Goal: Book appointment/travel/reservation

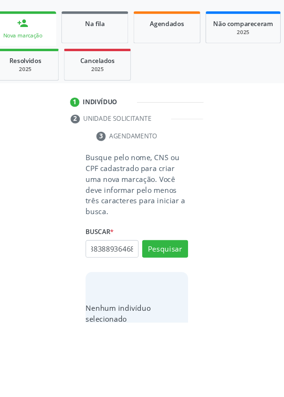
scroll to position [73, 0]
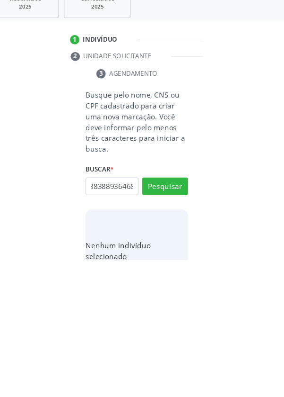
type input "38388936468"
click at [169, 331] on button "Pesquisar" at bounding box center [168, 329] width 42 height 16
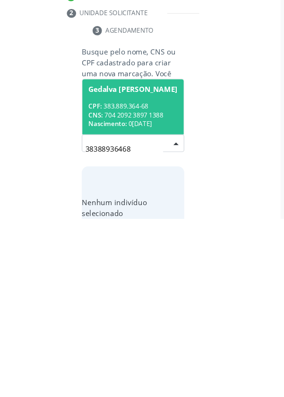
scroll to position [74, 0]
click at [148, 300] on div "CNS: 704 2092 3897 1388" at bounding box center [142, 303] width 82 height 8
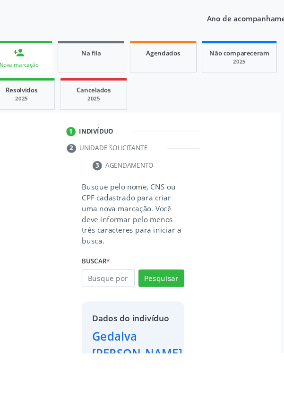
scroll to position [54, 0]
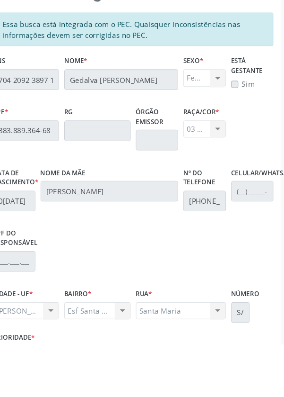
scroll to position [225, 0]
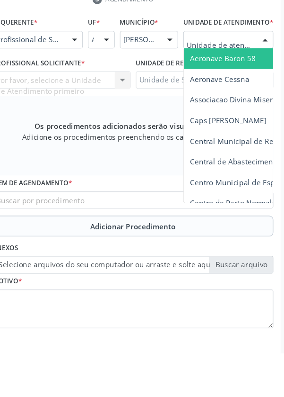
scroll to position [226, 0]
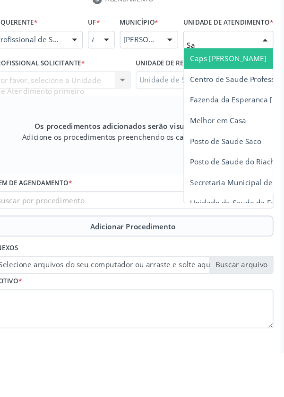
type input "S"
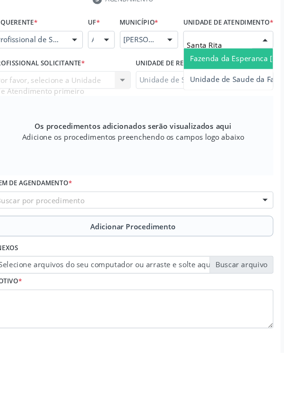
type input "Santa Rita"
click at [233, 137] on div "Unidade de Saude da Familia Santa Rita Maria do C A Soares Nenhum resultado enc…" at bounding box center [229, 127] width 83 height 19
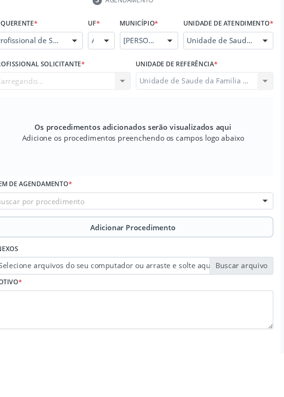
click at [84, 155] on div "Carregando... Nenhum resultado encontrado para: " " Não há nenhuma opção para s…" at bounding box center [76, 147] width 127 height 16
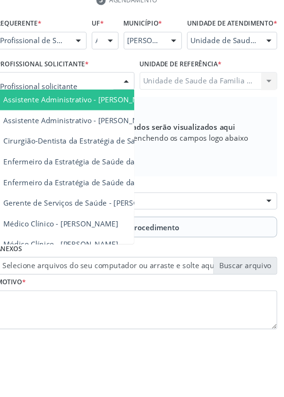
scroll to position [226, 0]
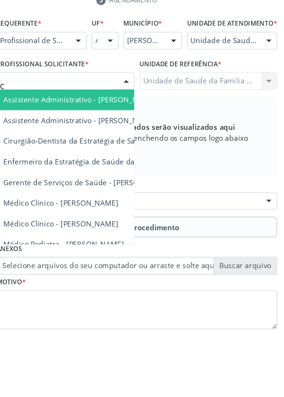
type input "Ce"
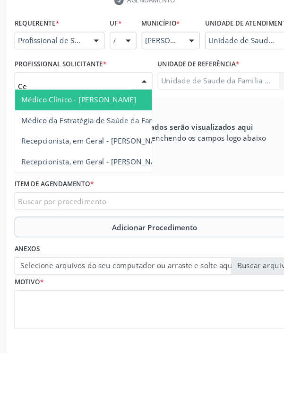
scroll to position [233, 0]
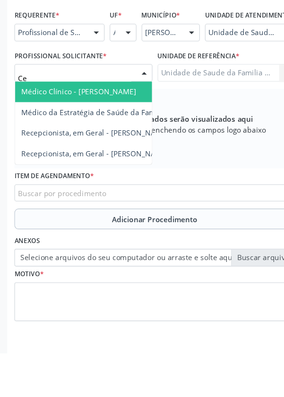
click at [86, 161] on span "Médico Clínico - [PERSON_NAME]" at bounding box center [72, 156] width 106 height 9
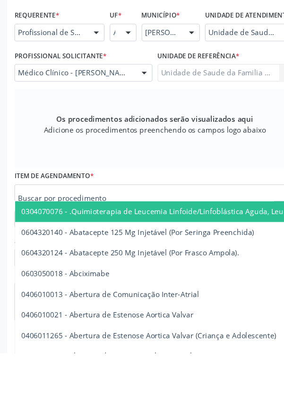
scroll to position [233, 0]
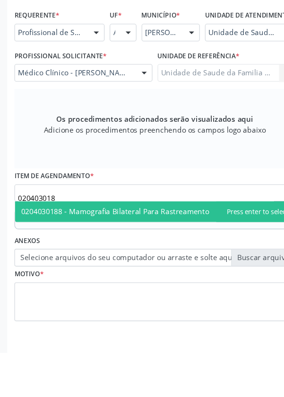
type input "0204030188"
click at [169, 272] on span "0204030188 - Mamografia Bilateral Para Rastreamento" at bounding box center [105, 267] width 173 height 9
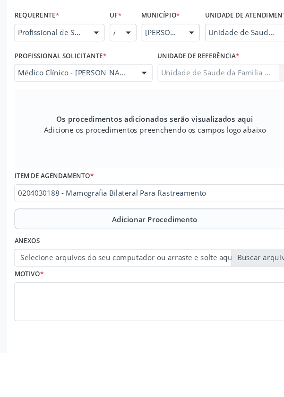
scroll to position [233, 0]
click at [91, 283] on button "Adicionar Procedimento" at bounding box center [142, 273] width 258 height 19
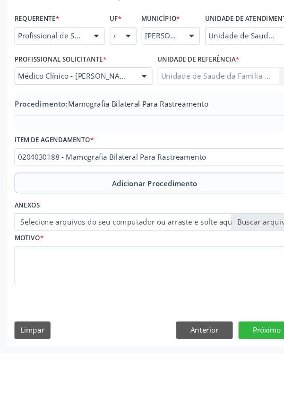
scroll to position [197, 0]
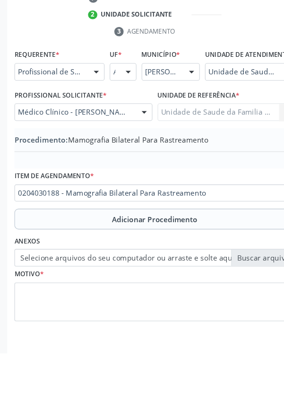
click at [72, 316] on label "Selecione arquivos do seu computador ou arraste e solte aqui" at bounding box center [142, 309] width 258 height 16
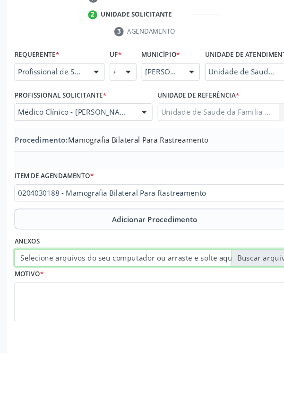
click at [72, 316] on input "Selecione arquivos do seu computador ou arraste e solte aqui" at bounding box center [142, 309] width 258 height 16
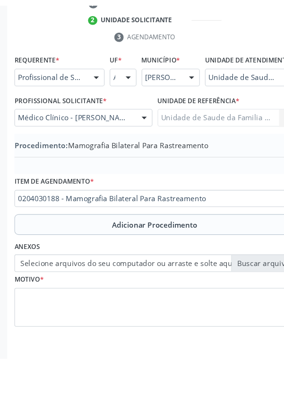
scroll to position [185, 0]
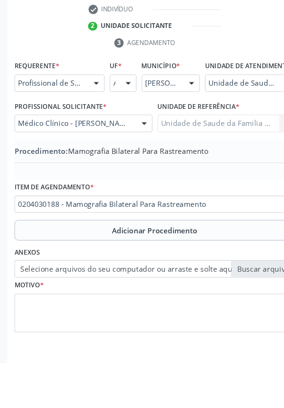
type input "C:\fakepath\17598478900709161633803932304953.jpg"
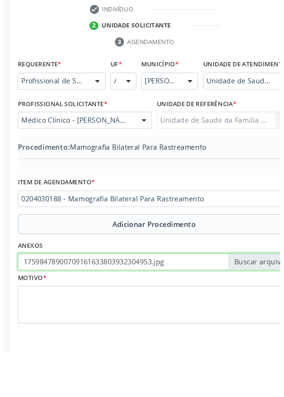
scroll to position [187, 0]
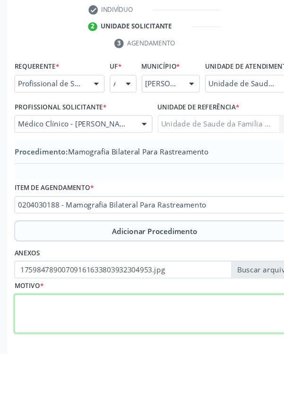
click at [105, 360] on textarea at bounding box center [142, 360] width 258 height 36
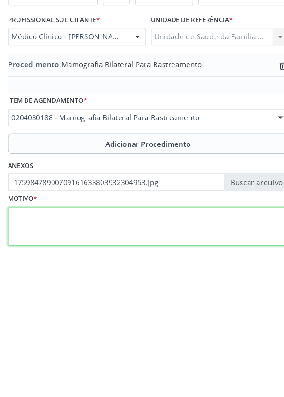
scroll to position [197, 0]
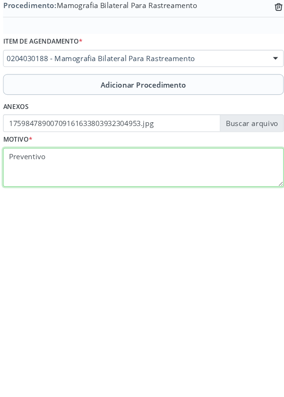
type textarea "Preventivo"
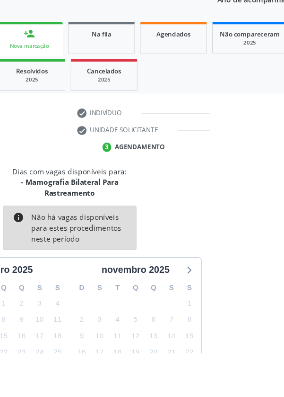
scroll to position [88, 0]
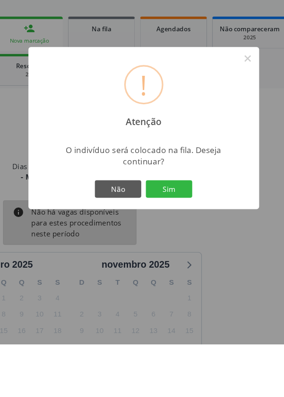
click at [185, 262] on button "Sim" at bounding box center [165, 254] width 43 height 16
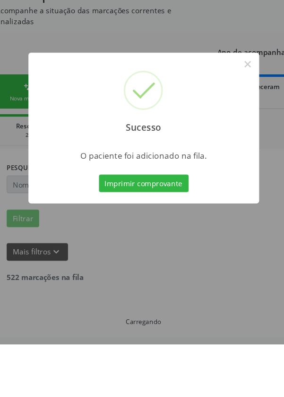
scroll to position [0, 0]
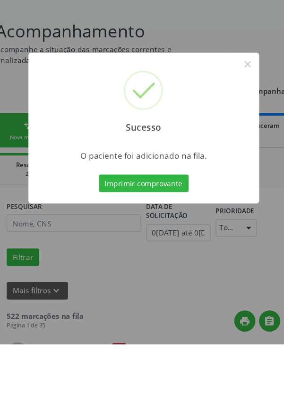
click at [137, 257] on button "Imprimir comprovante" at bounding box center [142, 249] width 82 height 16
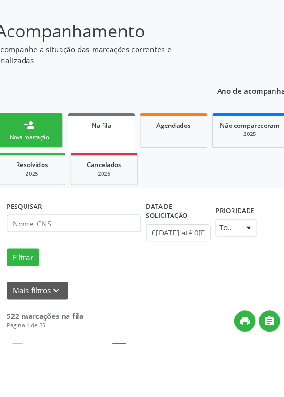
scroll to position [58, 0]
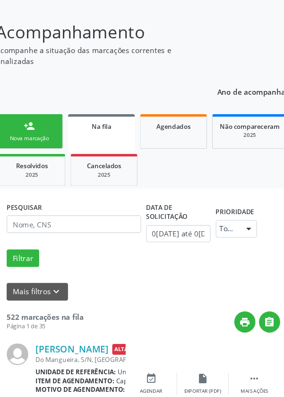
click at [37, 148] on div "Nova marcação" at bounding box center [37, 148] width 47 height 7
click at [33, 141] on div "person_add" at bounding box center [37, 138] width 10 height 10
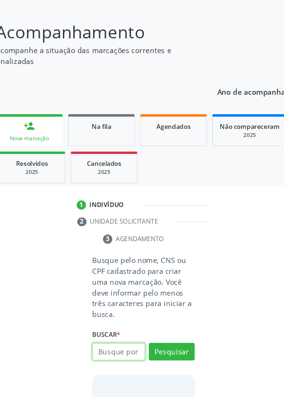
click at [108, 347] on input "text" at bounding box center [119, 344] width 49 height 16
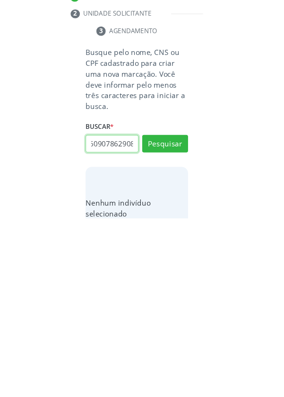
scroll to position [0, 17]
type input "708609078629082"
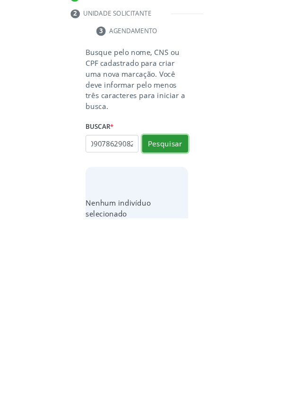
click at [164, 329] on button "Pesquisar" at bounding box center [168, 328] width 42 height 16
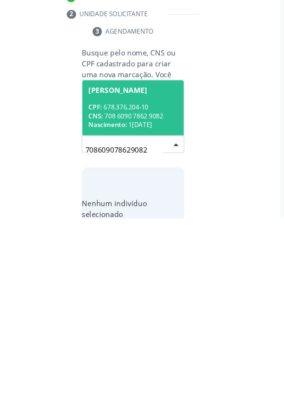
scroll to position [74, 0]
click at [138, 294] on div "CPF: 678.376.204-10" at bounding box center [142, 295] width 82 height 8
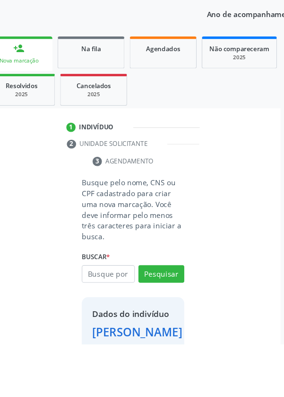
scroll to position [71, 0]
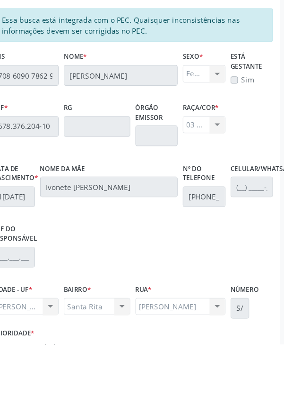
scroll to position [225, 0]
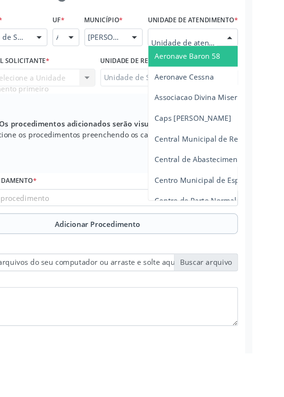
scroll to position [229, 0]
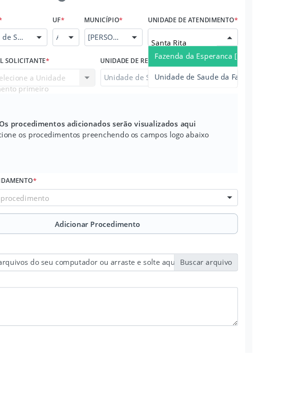
type input "Santa Rita"
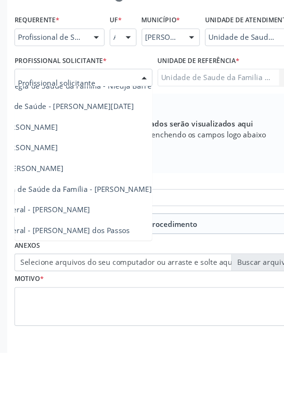
scroll to position [86, 74]
click at [119, 251] on span "Médico da Estratégia de Saúde da Família - [PERSON_NAME]" at bounding box center [42, 246] width 192 height 9
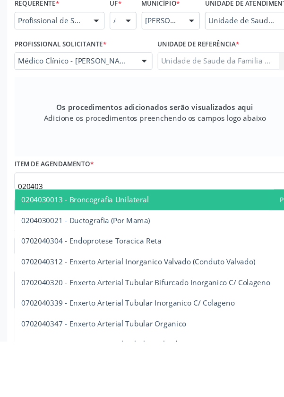
scroll to position [233, 0]
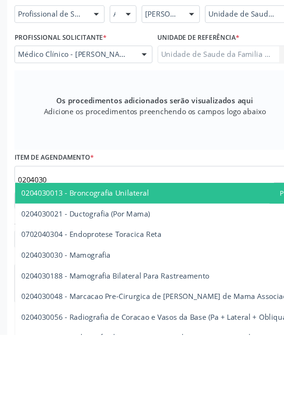
type input "02040301"
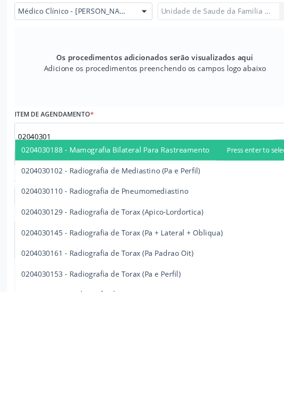
click at [184, 271] on span "0204030188 - Mamografia Bilateral Para Rastreamento" at bounding box center [105, 266] width 173 height 9
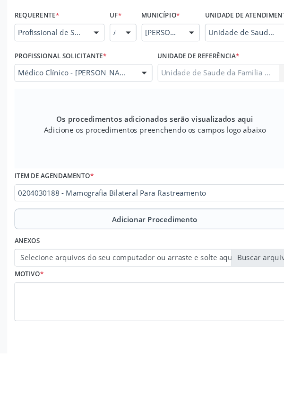
click at [74, 282] on button "Adicionar Procedimento" at bounding box center [142, 273] width 258 height 19
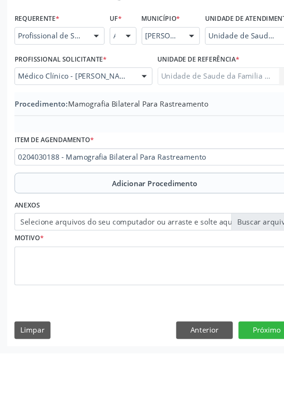
scroll to position [197, 0]
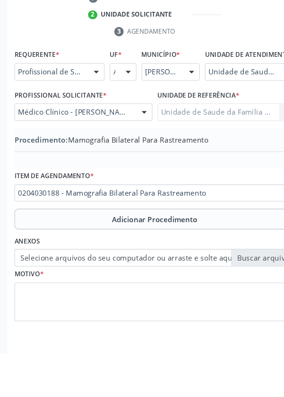
click at [86, 317] on label "Selecione arquivos do seu computador ou arraste e solte aqui" at bounding box center [142, 309] width 258 height 16
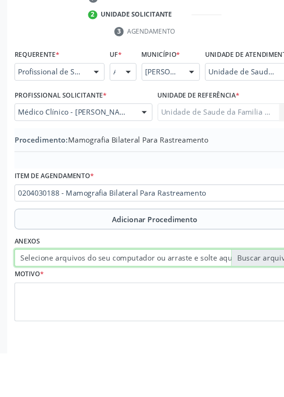
click at [86, 317] on input "Selecione arquivos do seu computador ou arraste e solte aqui" at bounding box center [142, 309] width 258 height 16
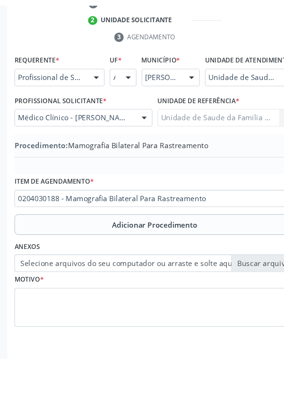
scroll to position [185, 0]
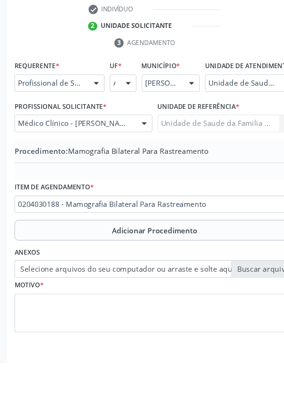
type input "C:\fakepath\17598489750415448610546993801666.jpg"
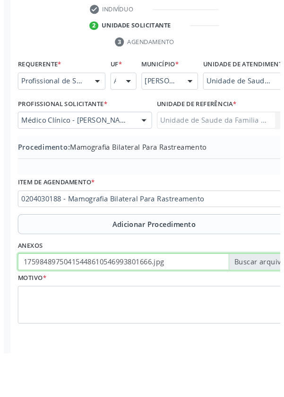
scroll to position [187, 0]
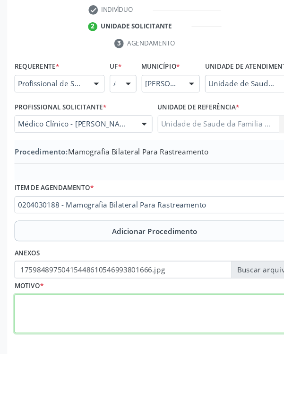
click at [62, 369] on textarea at bounding box center [142, 360] width 258 height 36
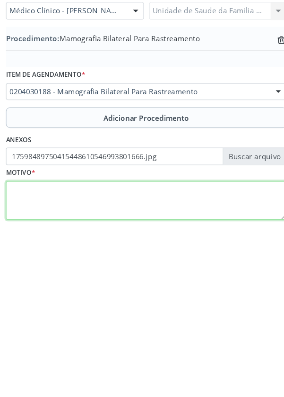
scroll to position [197, 0]
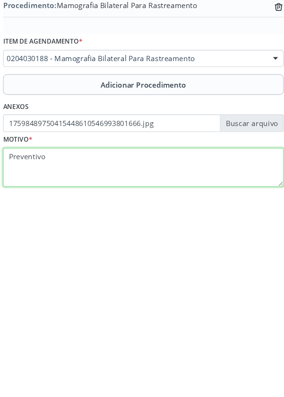
type textarea "Preventivo"
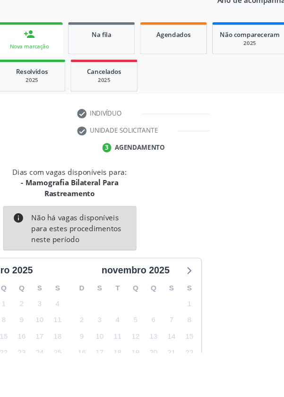
scroll to position [88, 0]
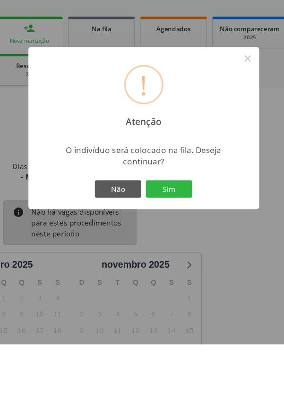
click at [183, 262] on button "Sim" at bounding box center [165, 254] width 43 height 16
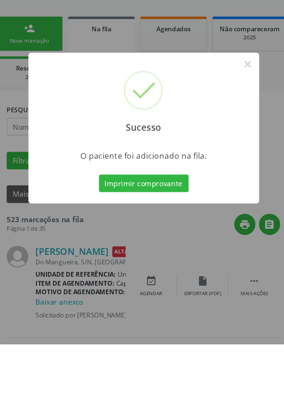
scroll to position [0, 0]
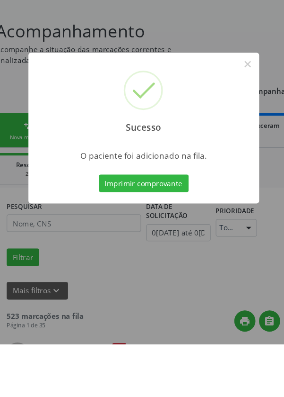
click at [142, 257] on button "Imprimir comprovante" at bounding box center [142, 249] width 82 height 16
